Goal: Task Accomplishment & Management: Complete application form

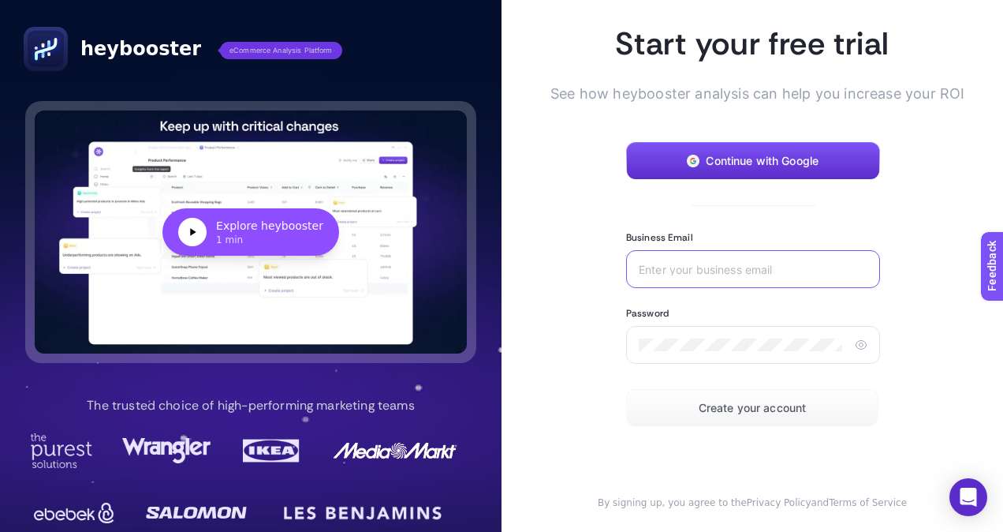
click at [761, 267] on input "Business Email" at bounding box center [750, 269] width 222 height 13
type input "[EMAIL_ADDRESS][PERSON_NAME][DOMAIN_NAME]"
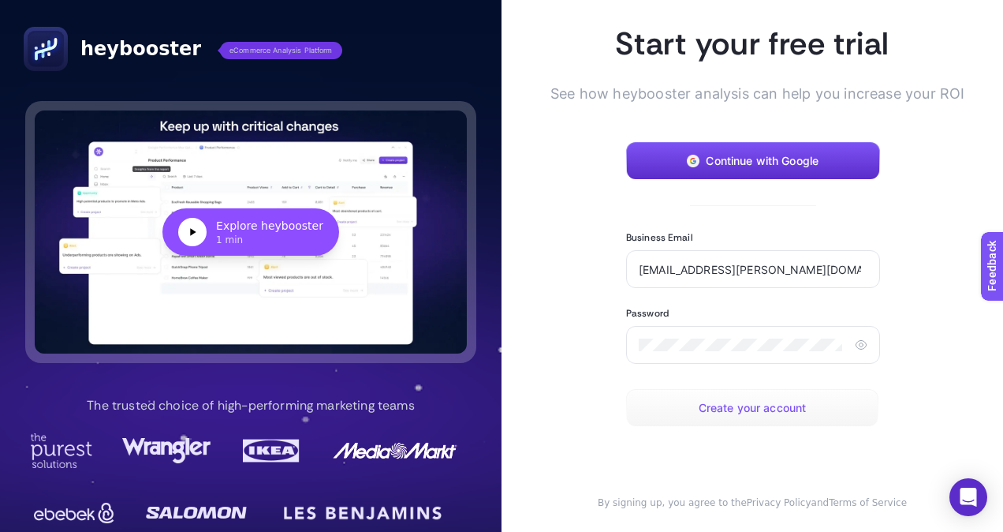
click at [718, 399] on button "Create your account" at bounding box center [752, 408] width 252 height 38
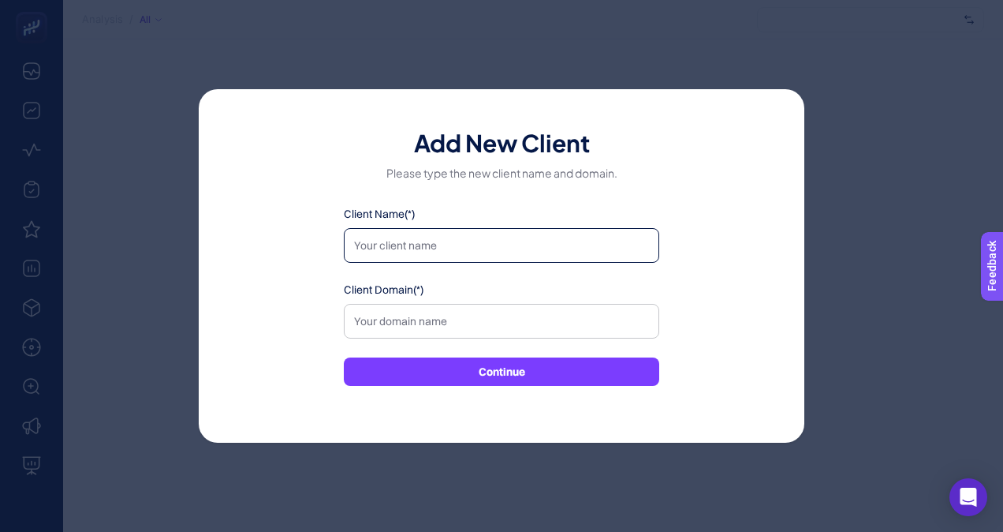
click at [474, 242] on input "Client Name(*)" at bounding box center [501, 245] width 315 height 35
type input "adidas"
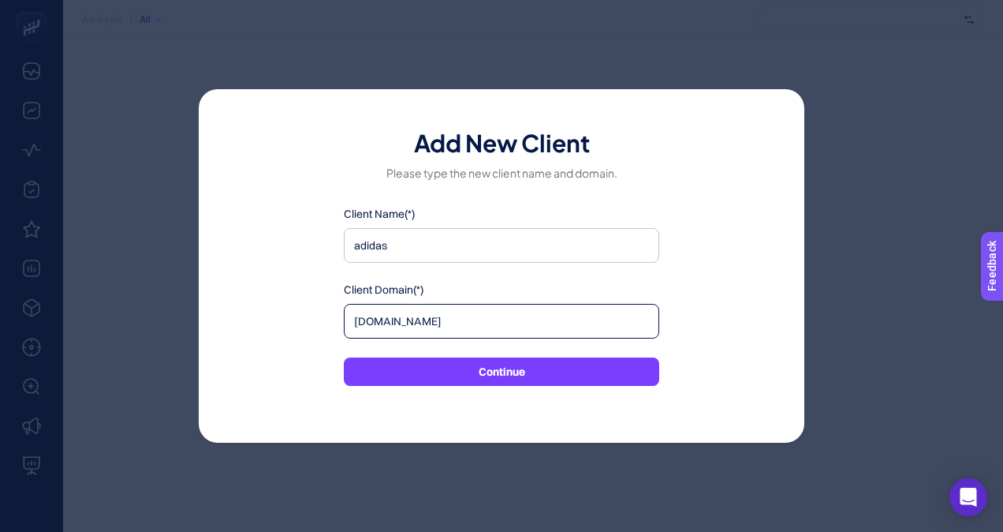
type input "adidas.ae"
click at [439, 374] on button "Continue" at bounding box center [501, 371] width 315 height 28
